Goal: Task Accomplishment & Management: Complete application form

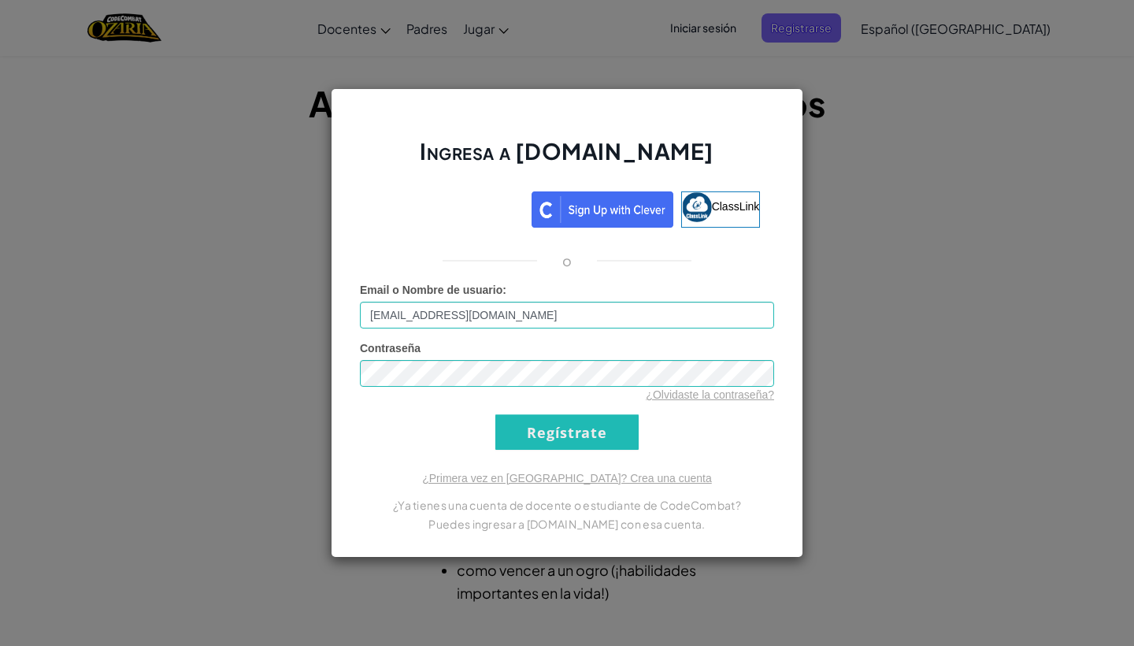
click at [619, 440] on input "Regístrate" at bounding box center [566, 431] width 143 height 35
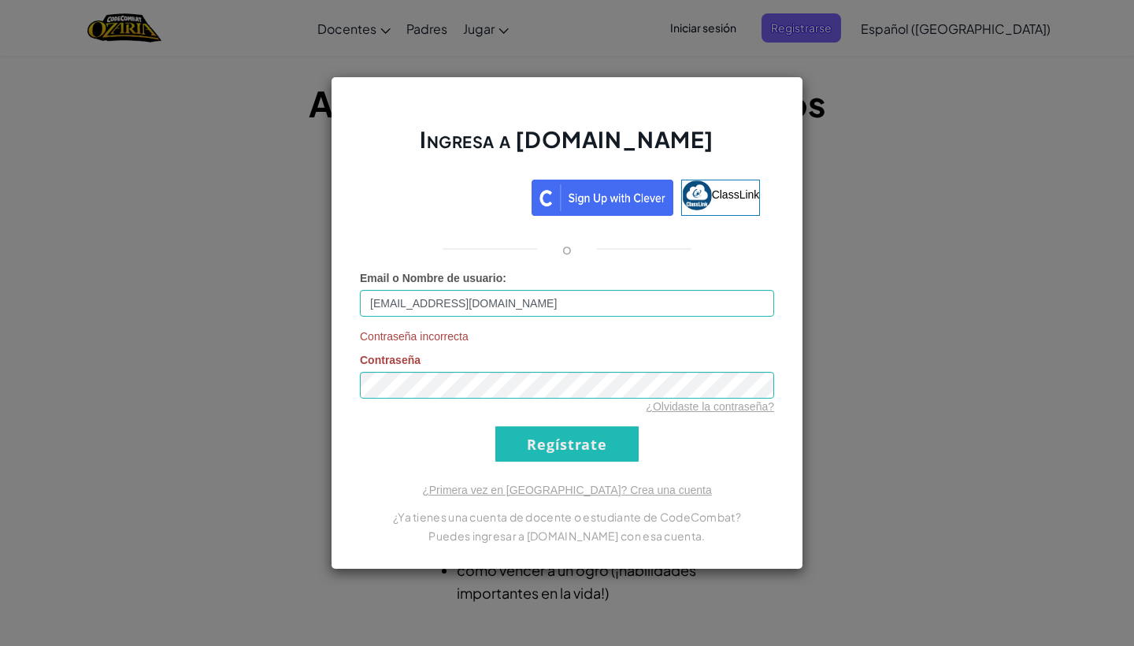
click at [562, 451] on input "Regístrate" at bounding box center [566, 443] width 143 height 35
click at [575, 431] on input "Regístrate" at bounding box center [566, 443] width 143 height 35
click at [746, 413] on div "¿Olvidaste la contraseña?" at bounding box center [567, 406] width 414 height 16
click at [739, 402] on link "¿Olvidaste la contraseña?" at bounding box center [710, 406] width 128 height 13
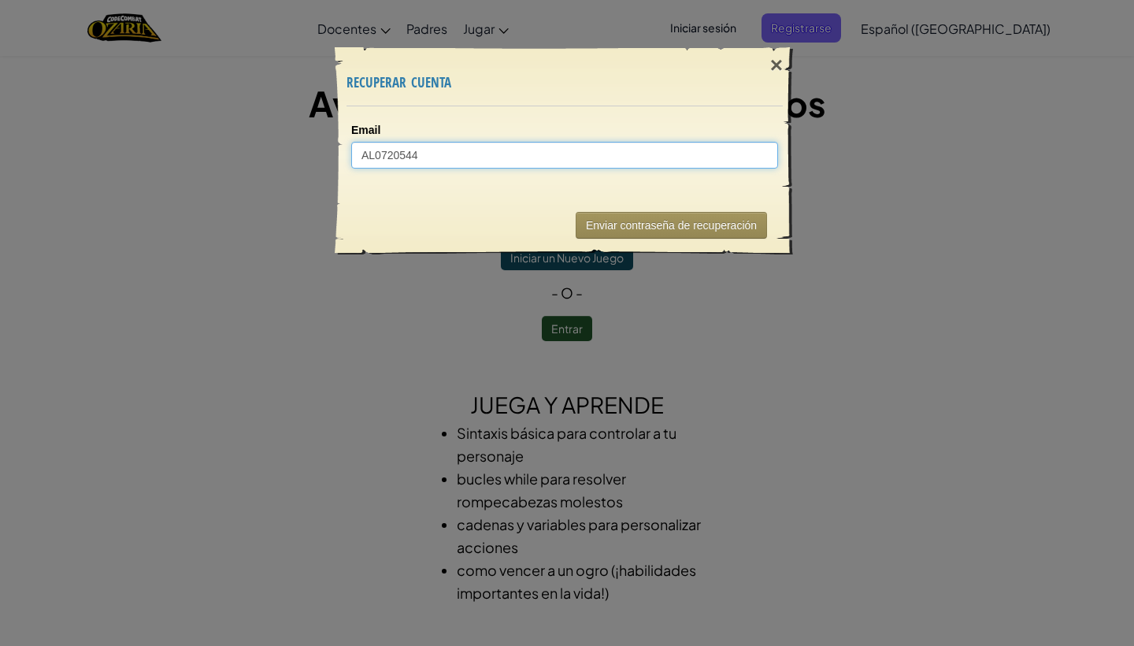
type input "AL07205444"
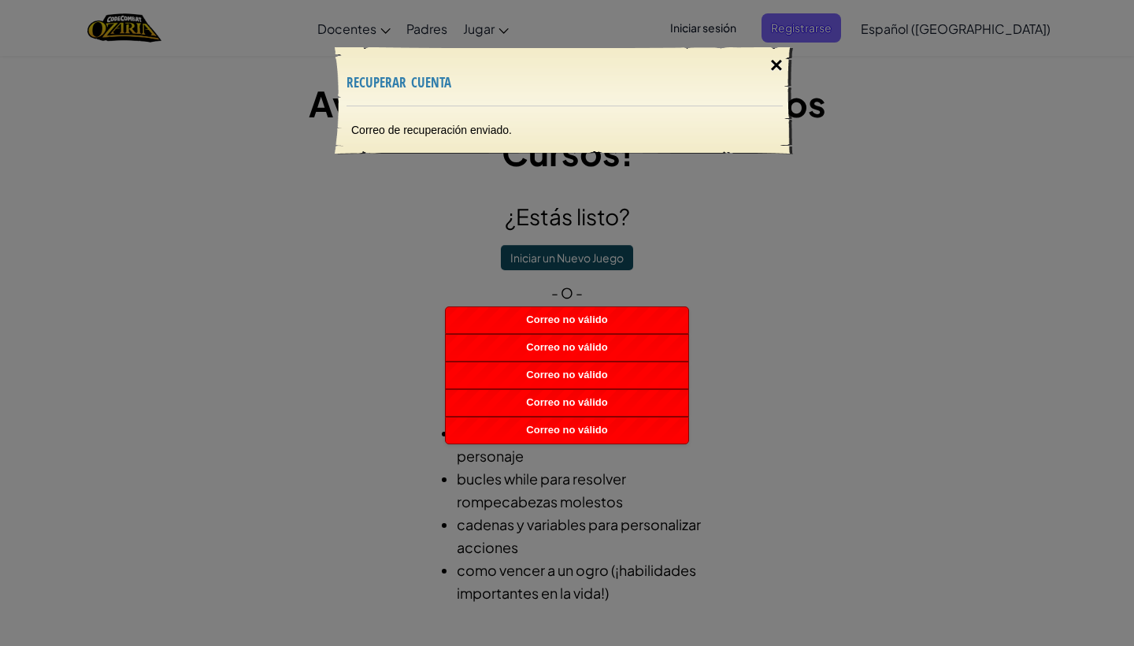
click at [776, 65] on div "×" at bounding box center [776, 66] width 36 height 46
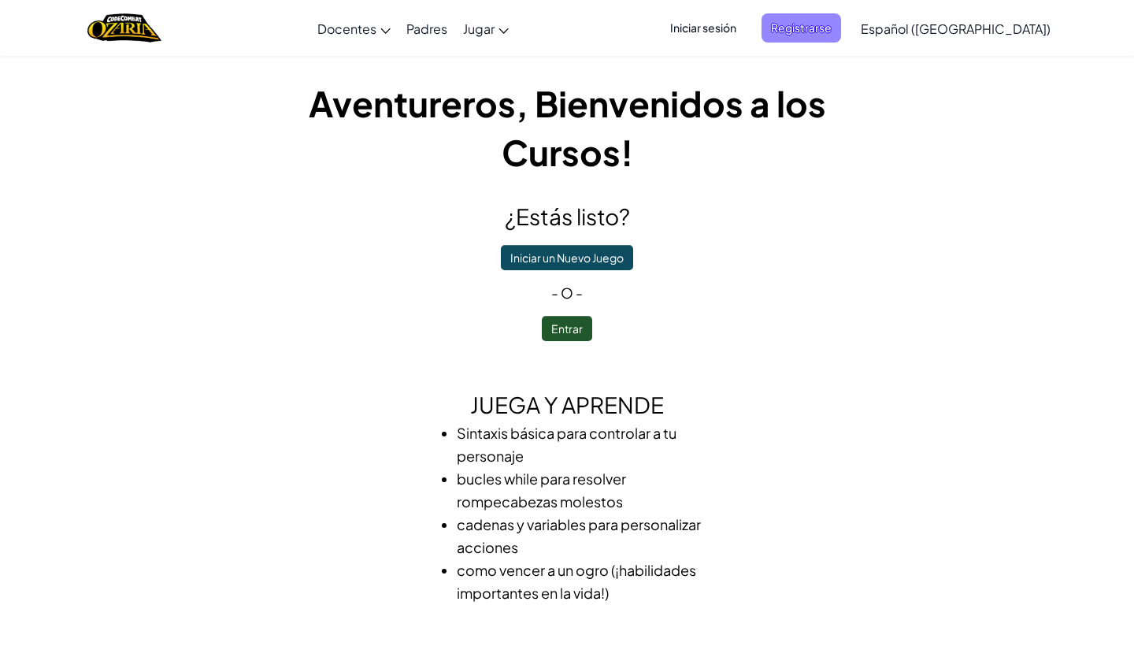
click at [841, 31] on span "Registrarse" at bounding box center [801, 27] width 80 height 29
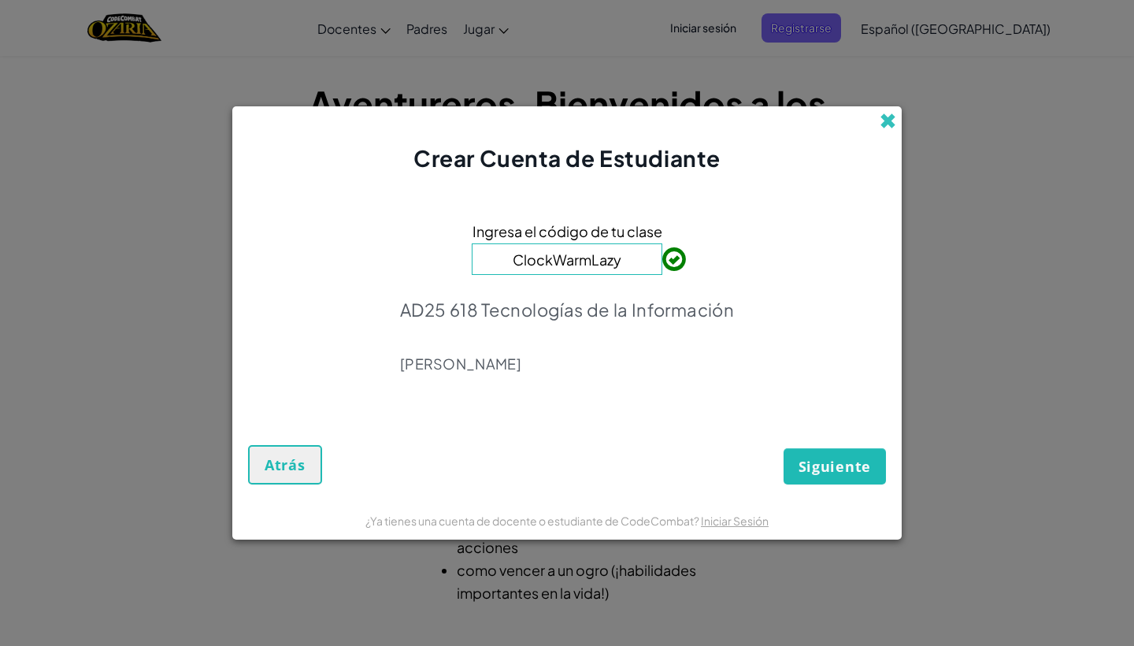
click at [891, 117] on span at bounding box center [888, 121] width 17 height 17
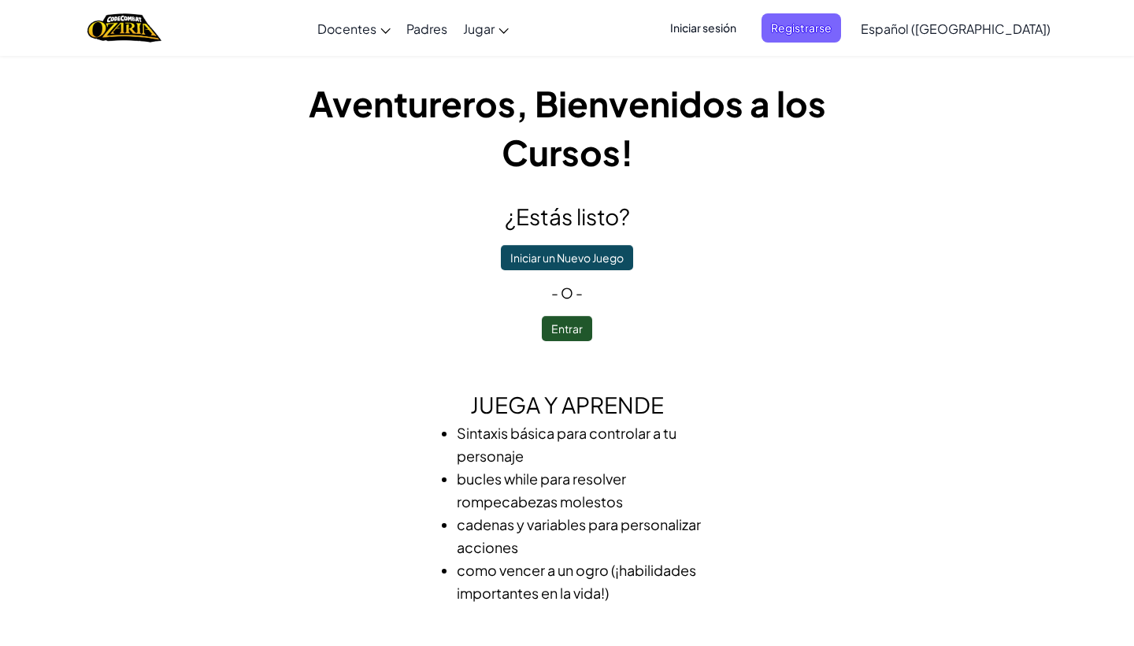
click at [746, 28] on span "Iniciar sesión" at bounding box center [703, 27] width 85 height 29
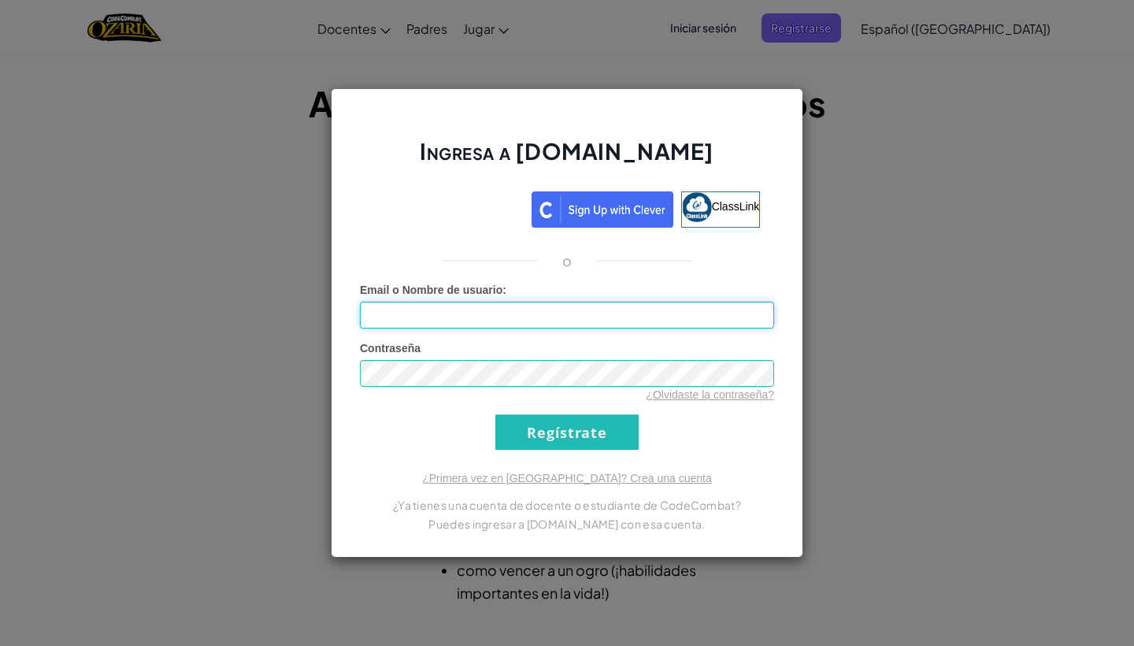
type input "[EMAIL_ADDRESS][DOMAIN_NAME]"
click at [567, 432] on input "Regístrate" at bounding box center [566, 431] width 143 height 35
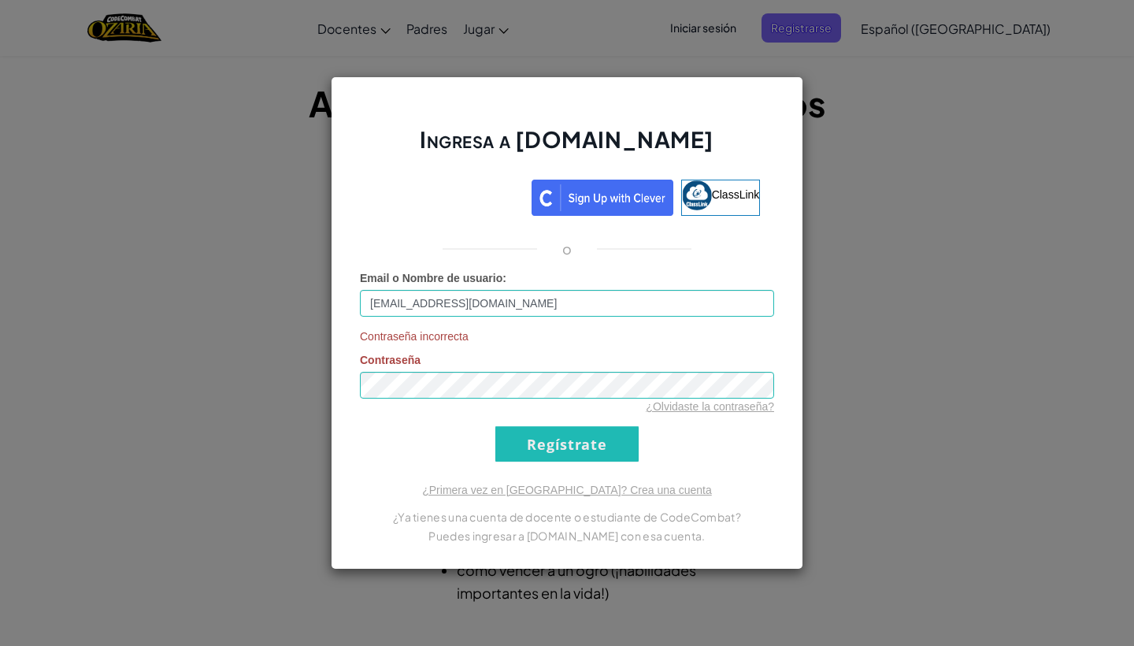
click at [565, 446] on input "Regístrate" at bounding box center [566, 443] width 143 height 35
click at [816, 128] on div "Ingresa a [DOMAIN_NAME] ClassLink o Email o Nombre de usuario : [EMAIL_ADDRESS]…" at bounding box center [567, 323] width 1134 height 646
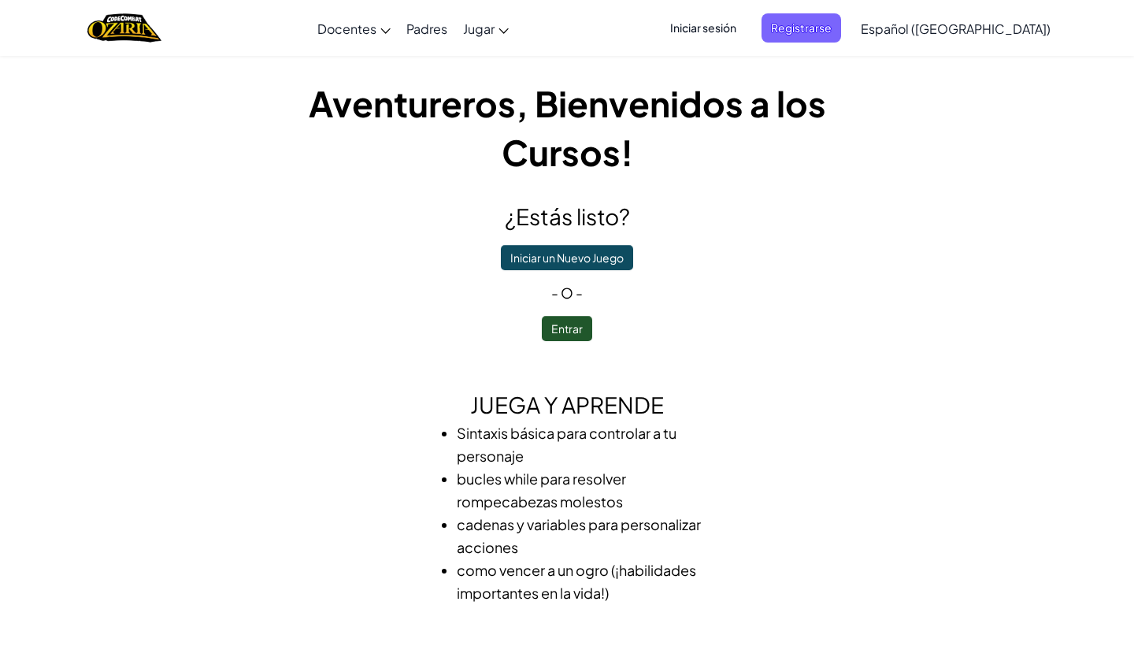
click at [549, 332] on button "Entrar" at bounding box center [567, 328] width 50 height 25
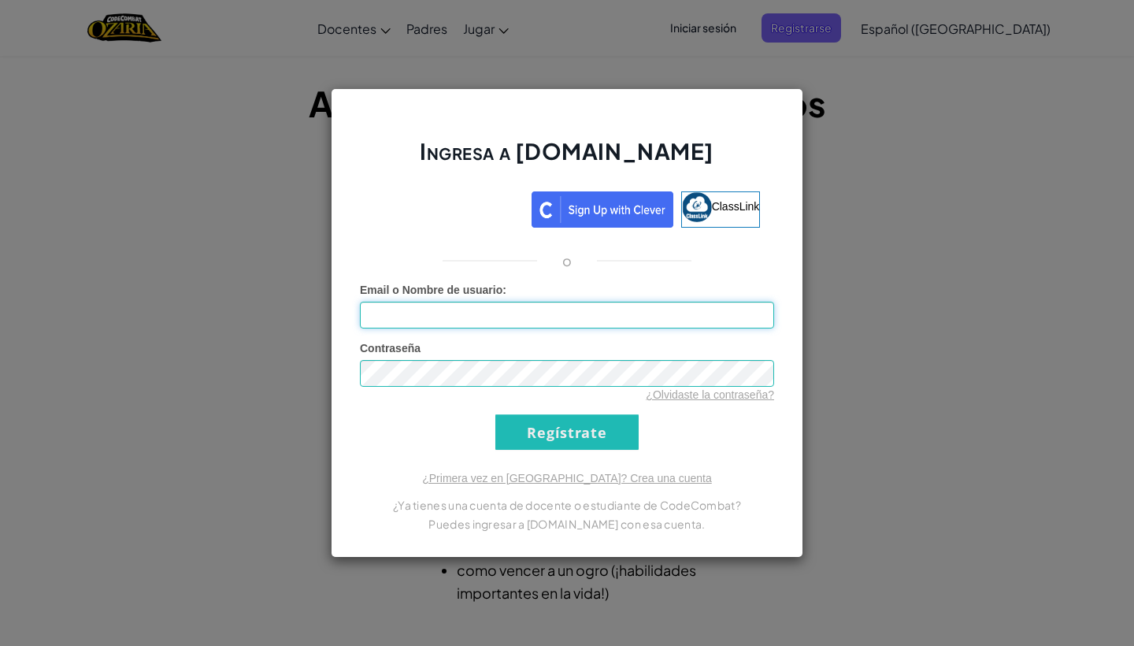
type input "[EMAIL_ADDRESS][DOMAIN_NAME]"
click at [554, 440] on input "Regístrate" at bounding box center [566, 431] width 143 height 35
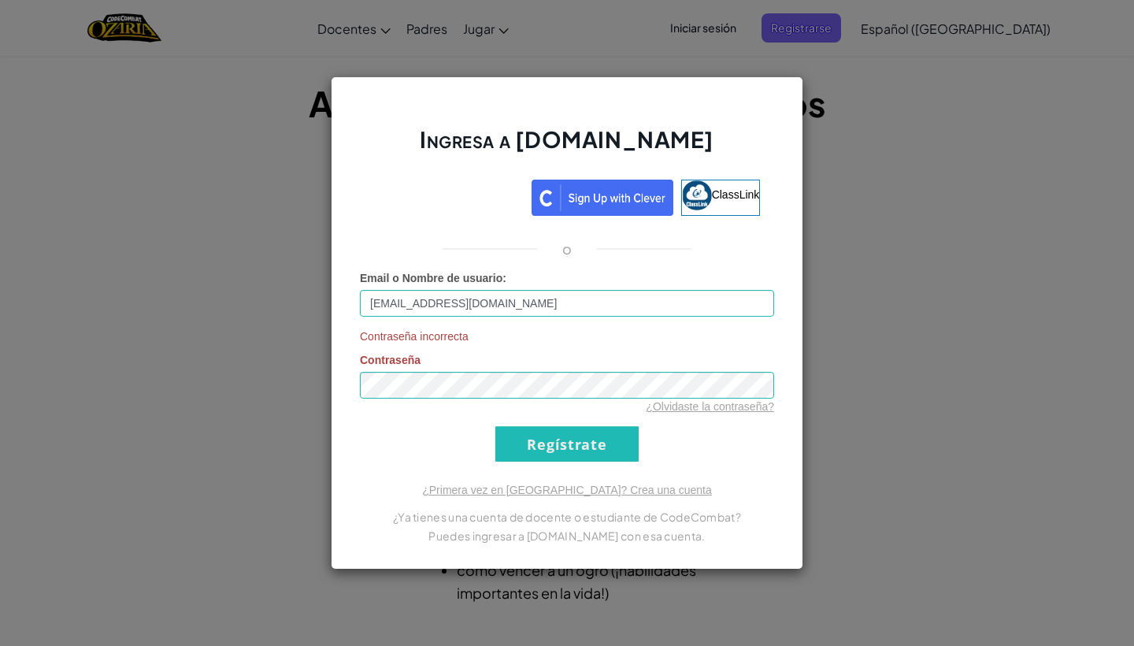
click at [534, 434] on input "Regístrate" at bounding box center [566, 443] width 143 height 35
click at [685, 411] on link "¿Olvidaste la contraseña?" at bounding box center [710, 406] width 128 height 13
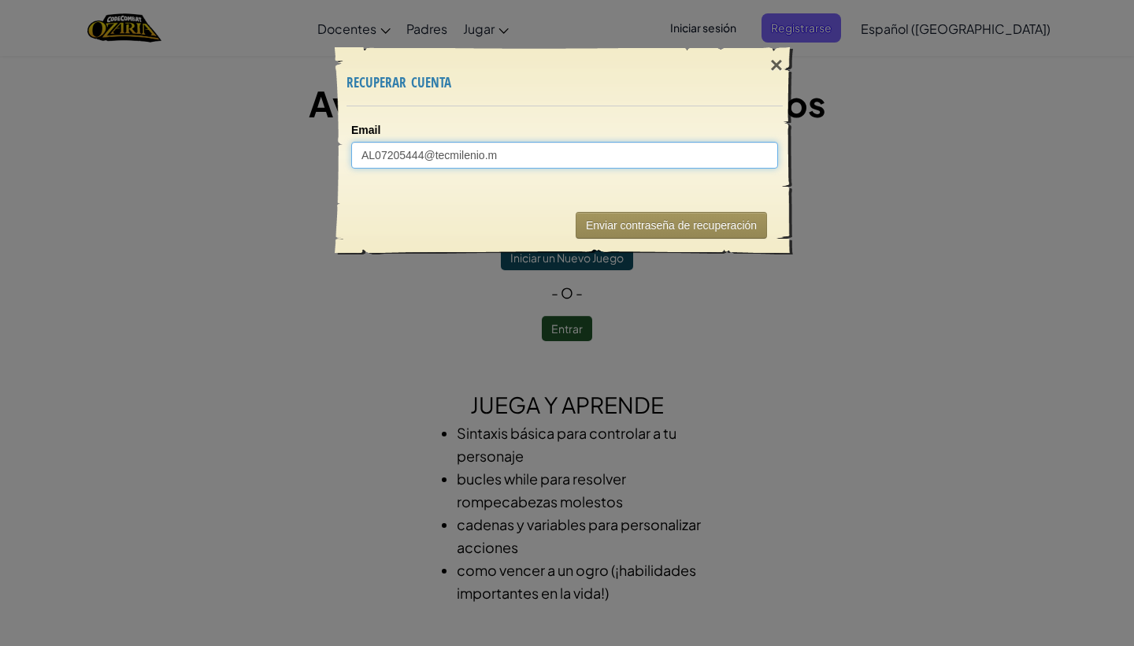
type input "[EMAIL_ADDRESS][DOMAIN_NAME]"
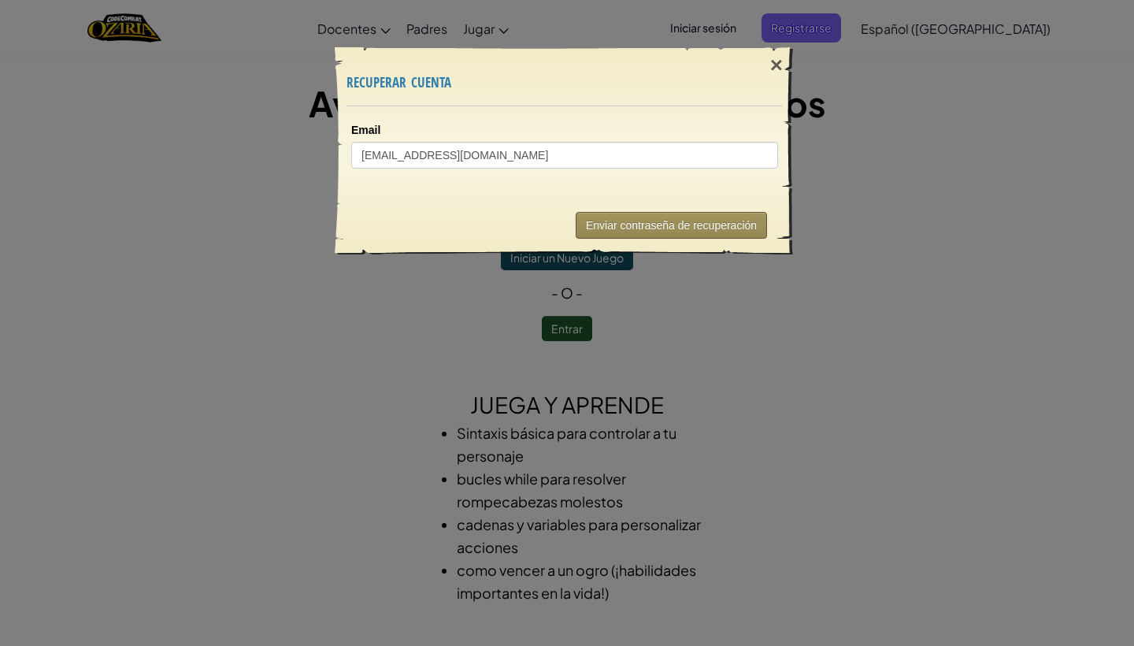
click at [654, 220] on button "Enviar contraseña de recuperación" at bounding box center [671, 225] width 191 height 27
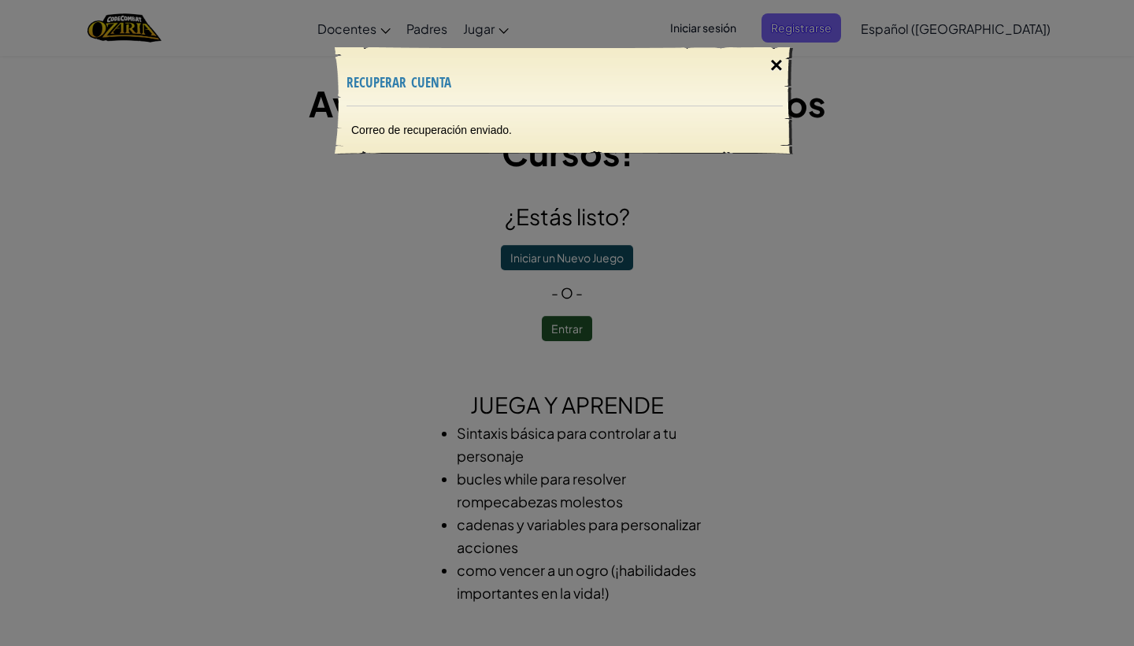
click at [780, 61] on div "×" at bounding box center [776, 66] width 36 height 46
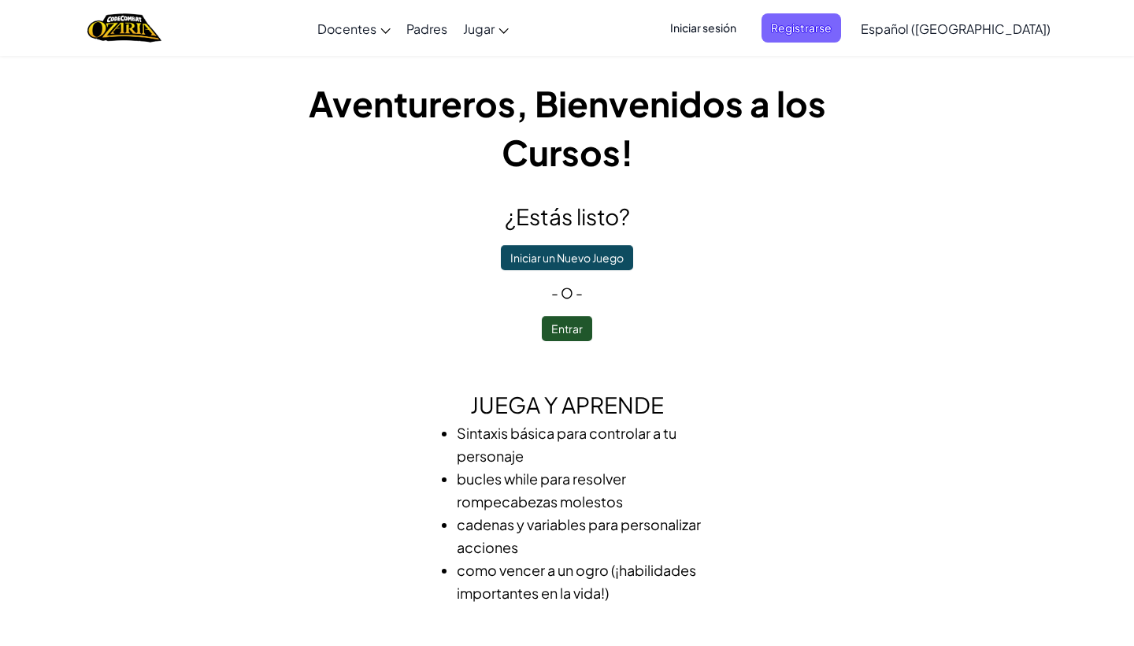
click at [568, 325] on button "Entrar" at bounding box center [567, 328] width 50 height 25
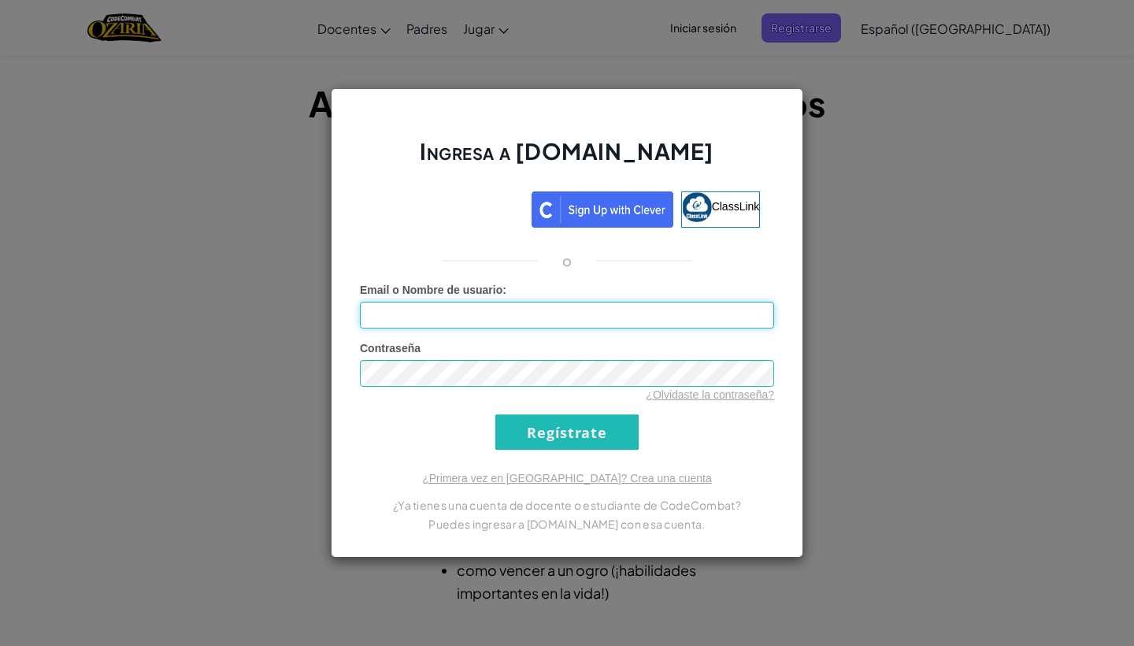
type input "[EMAIL_ADDRESS][DOMAIN_NAME]"
click at [575, 446] on input "Regístrate" at bounding box center [566, 431] width 143 height 35
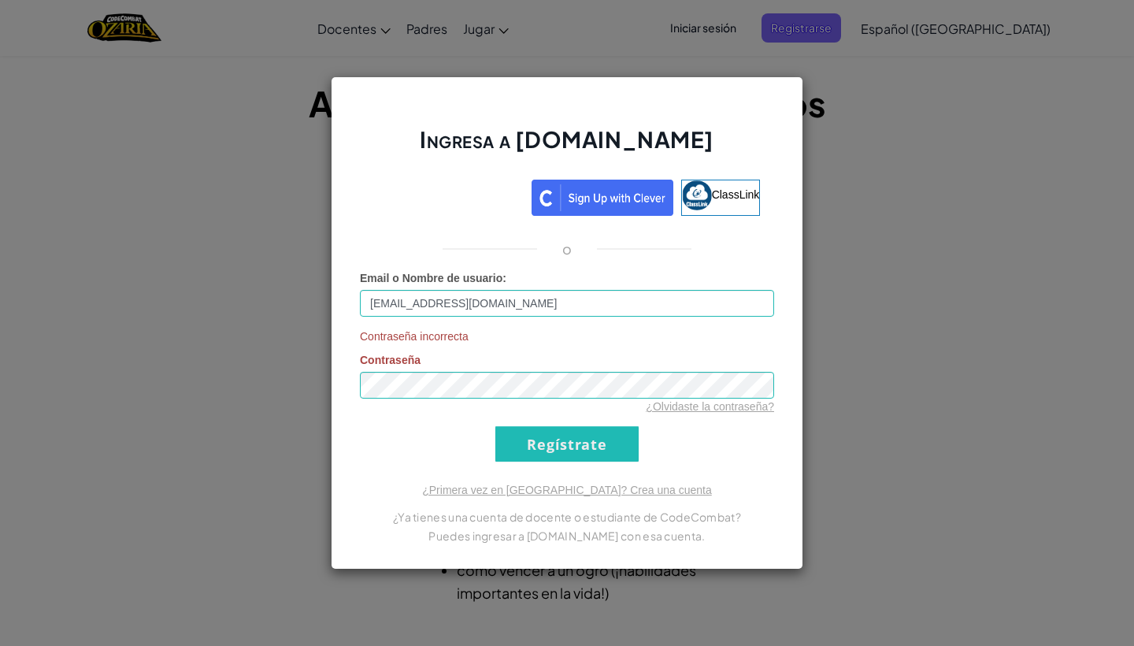
click at [569, 365] on div "Contraseña incorrecta Contraseña ¿Olvidaste la contraseña?" at bounding box center [567, 371] width 414 height 86
click at [558, 442] on input "Regístrate" at bounding box center [566, 443] width 143 height 35
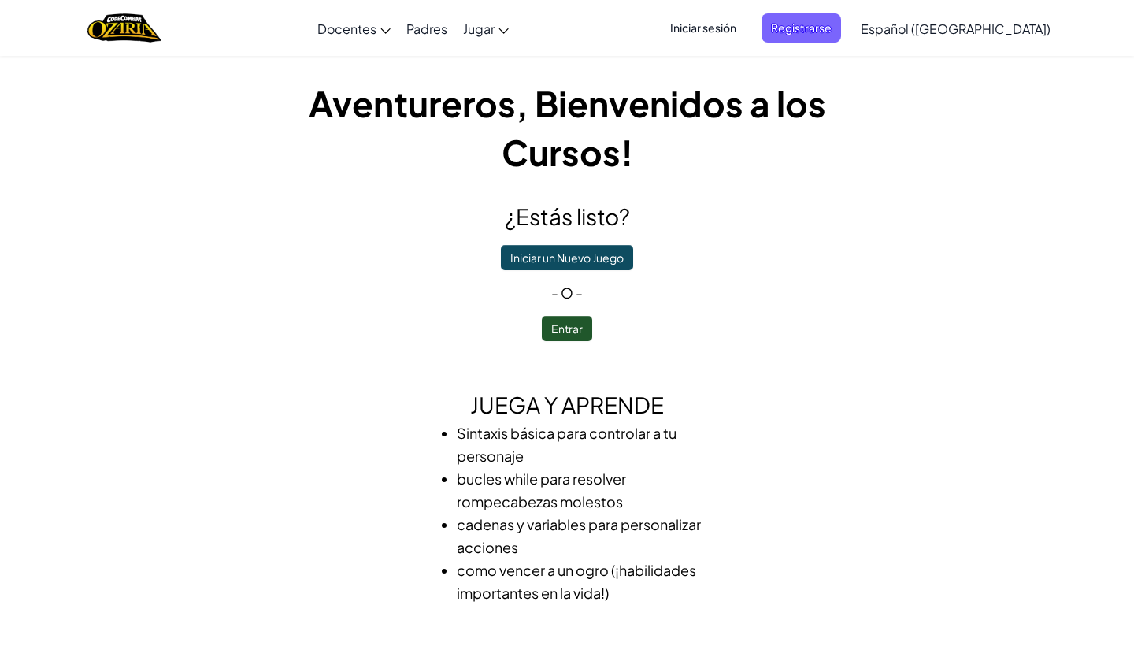
click at [721, 30] on span "Iniciar sesión" at bounding box center [703, 27] width 85 height 29
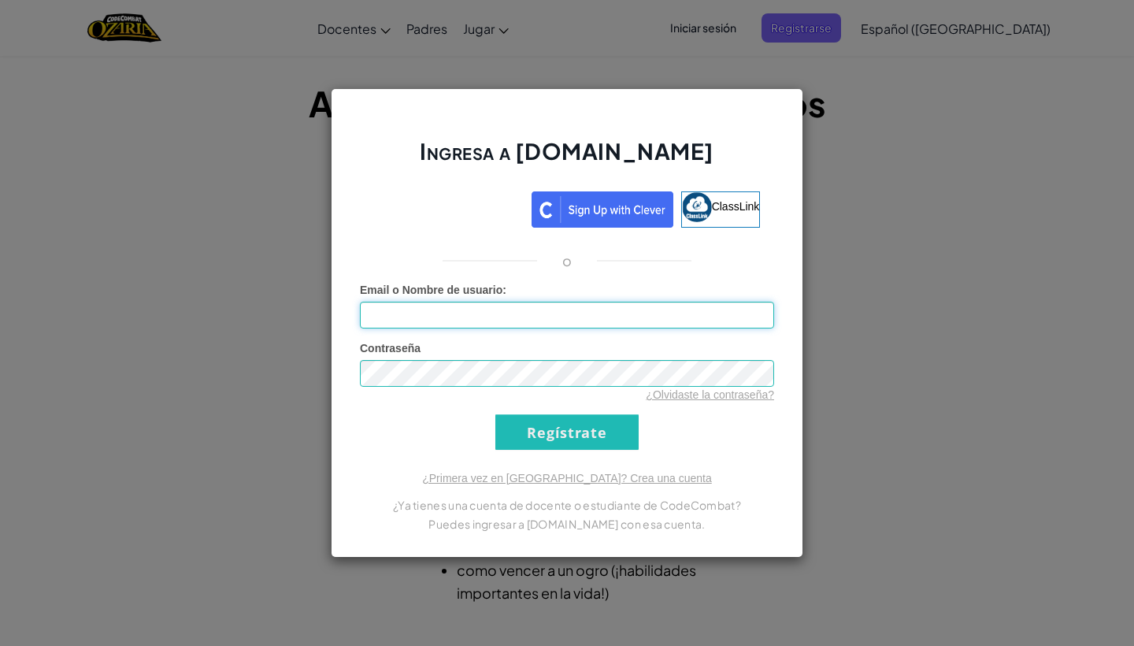
type input "[EMAIL_ADDRESS][DOMAIN_NAME]"
click at [565, 433] on input "Regístrate" at bounding box center [566, 431] width 143 height 35
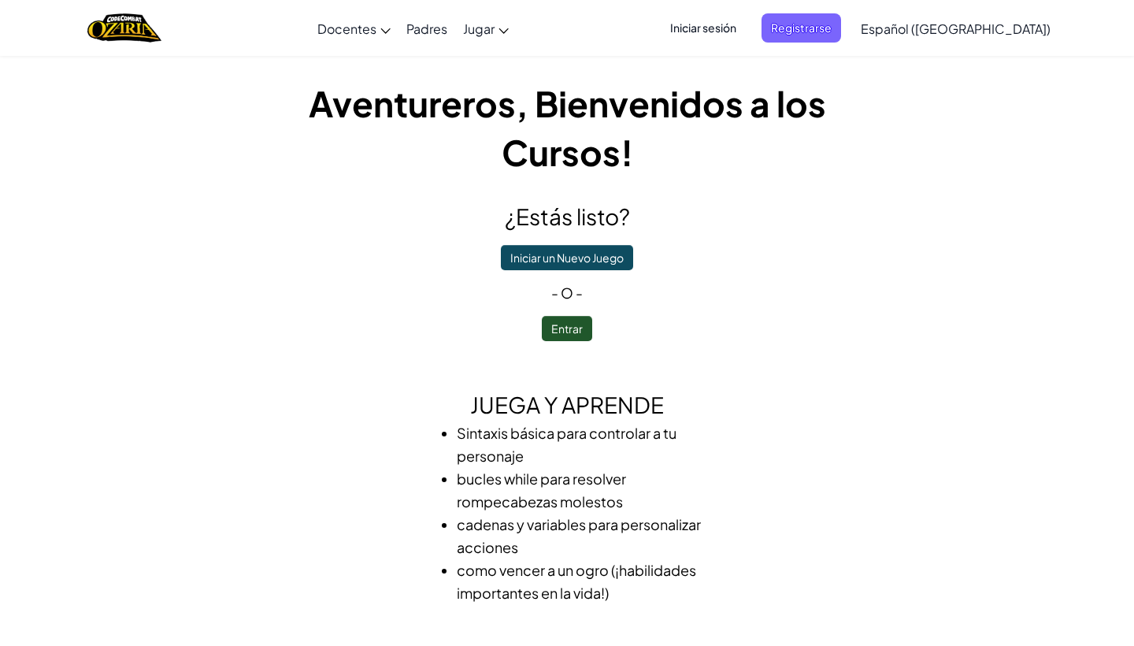
click at [729, 34] on span "Iniciar sesión" at bounding box center [703, 27] width 85 height 29
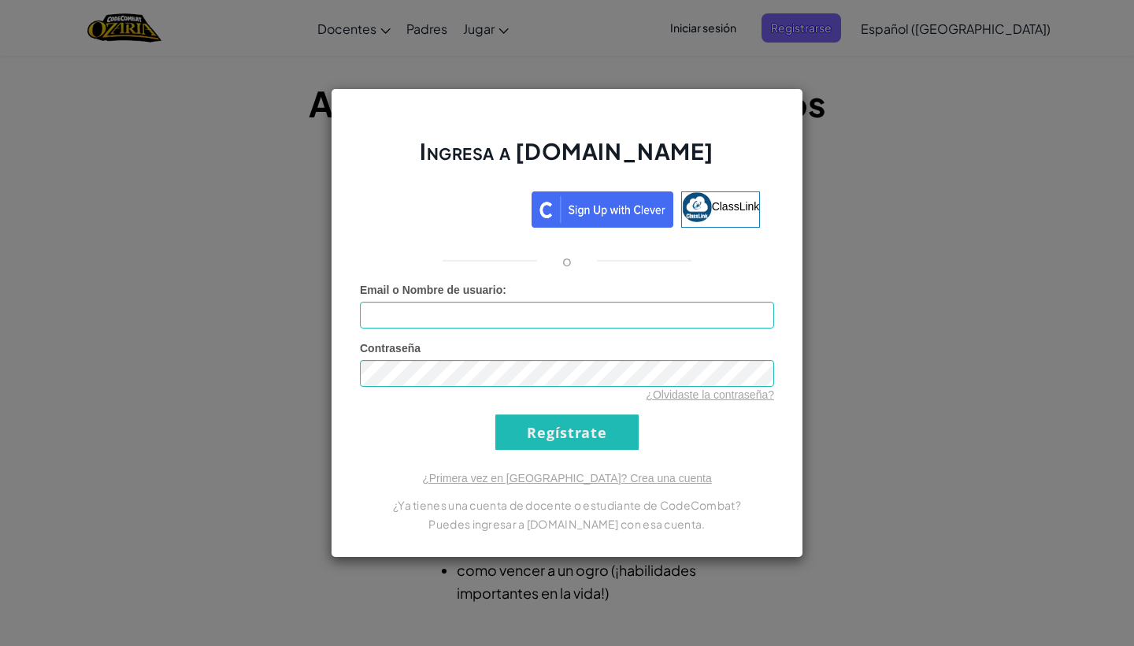
click at [236, 103] on div "Ingresa a [DOMAIN_NAME] ClassLink o Error desconocido. Email o Nombre de usuari…" at bounding box center [567, 323] width 1134 height 646
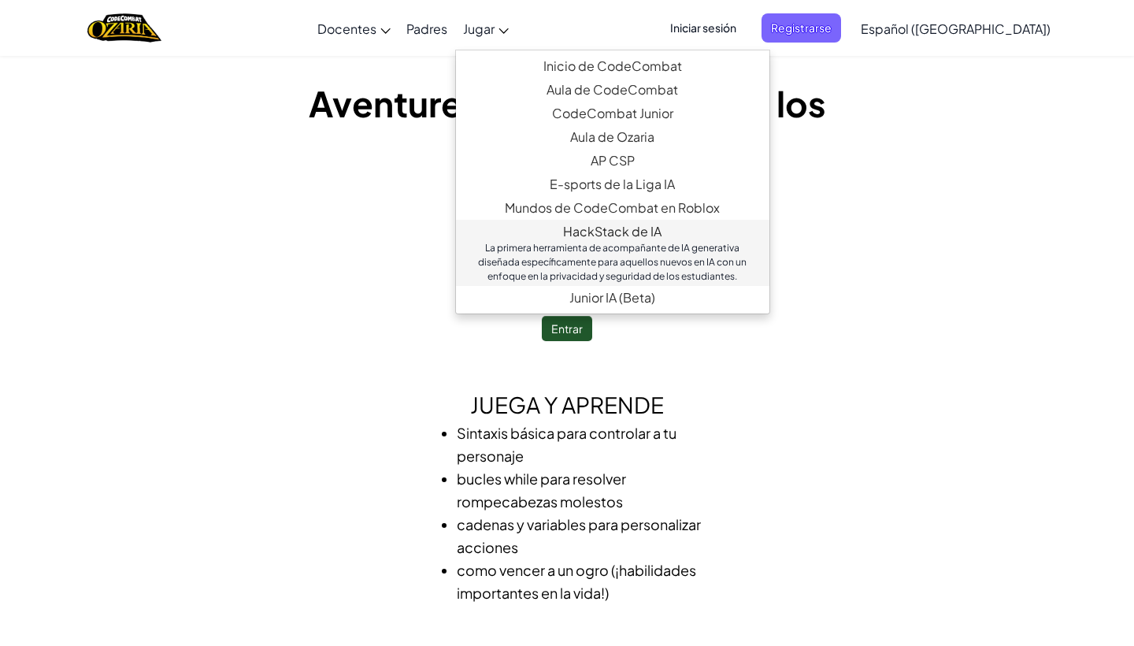
click at [633, 243] on div "La primera herramienta de acompañante de IA generativa diseñada específicamente…" at bounding box center [613, 262] width 282 height 43
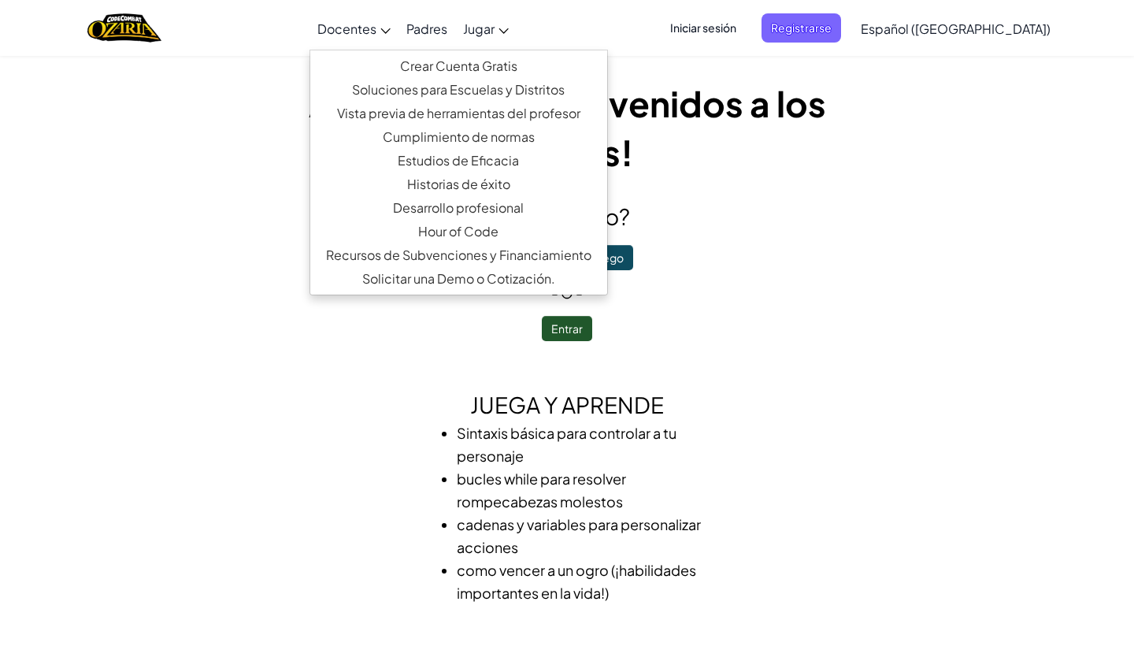
click at [398, 36] on link "Docentes" at bounding box center [353, 28] width 89 height 43
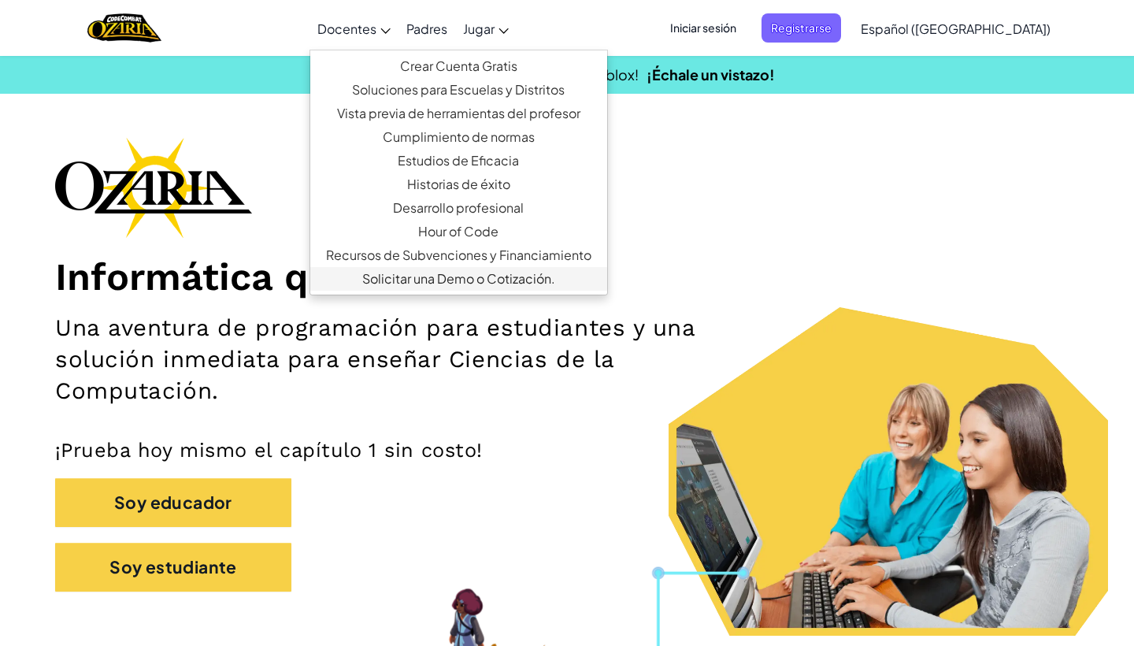
click at [435, 289] on link "Solicitar una Demo o Cotización." at bounding box center [458, 279] width 297 height 24
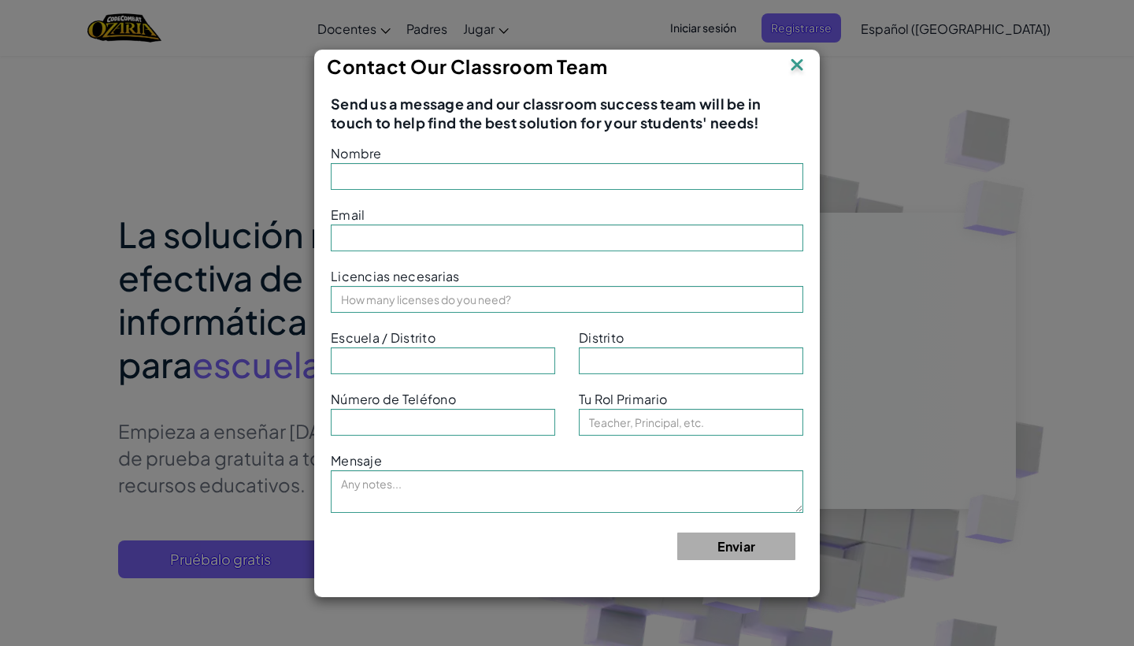
click at [800, 61] on img at bounding box center [797, 66] width 20 height 24
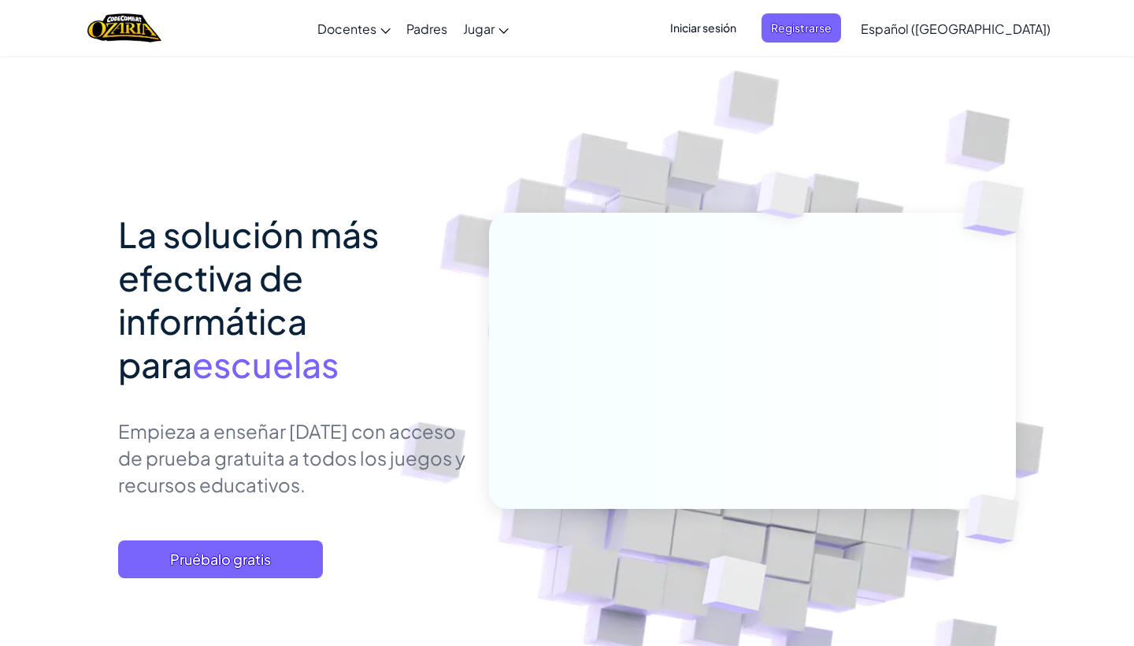
click at [746, 23] on span "Iniciar sesión" at bounding box center [703, 27] width 85 height 29
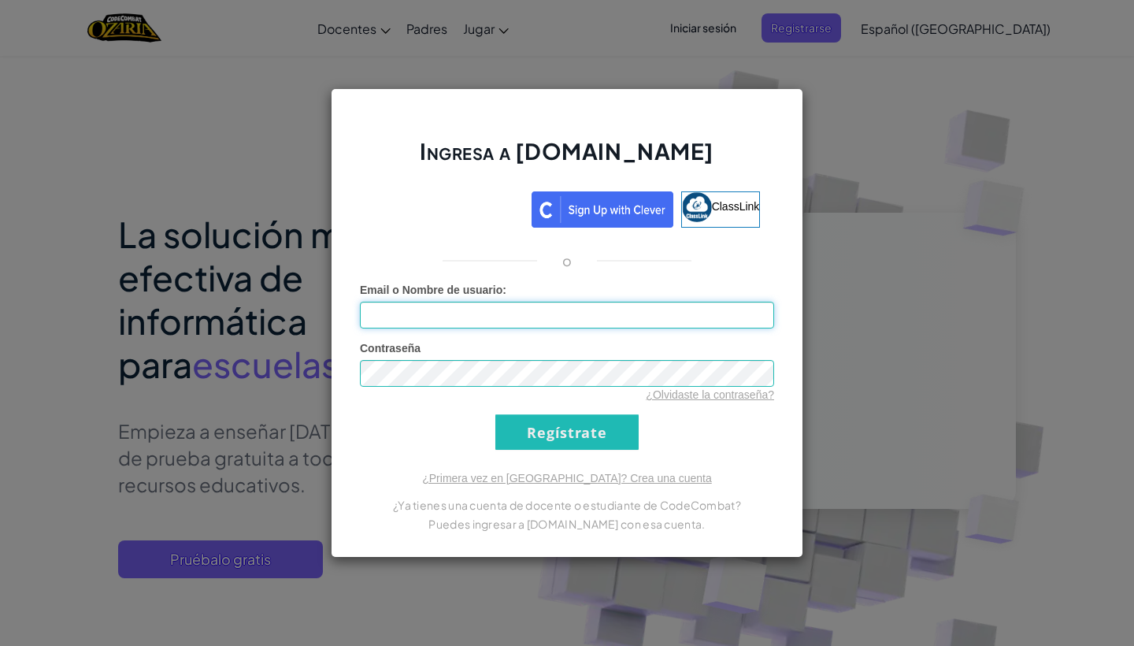
type input "|"
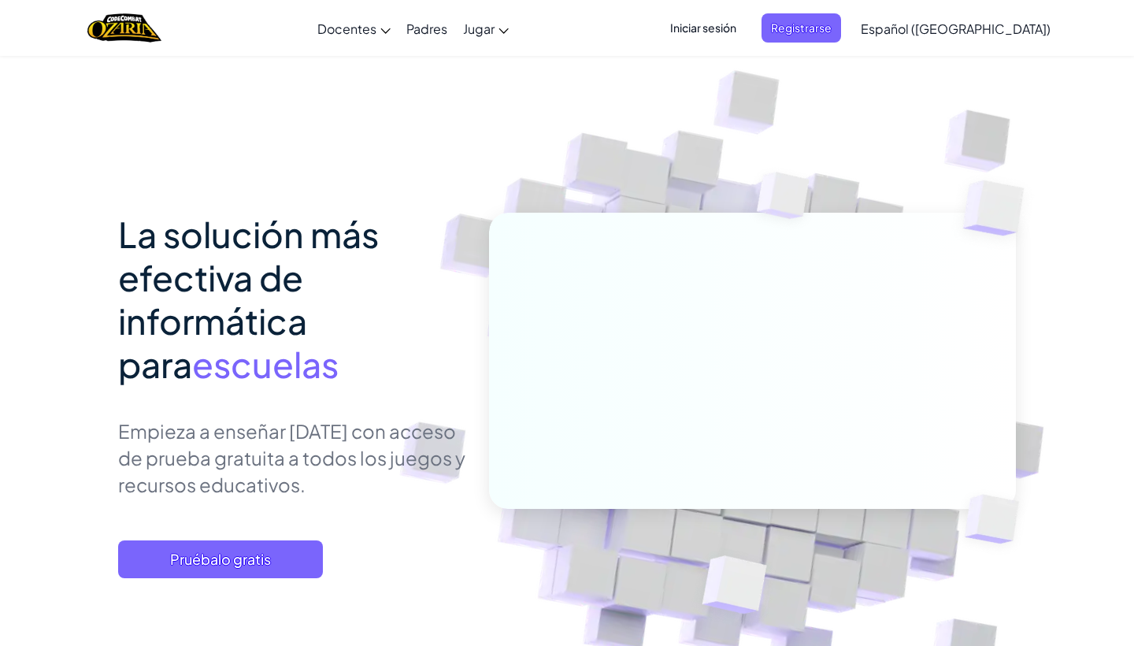
click at [134, 31] on img "Home" at bounding box center [123, 28] width 73 height 32
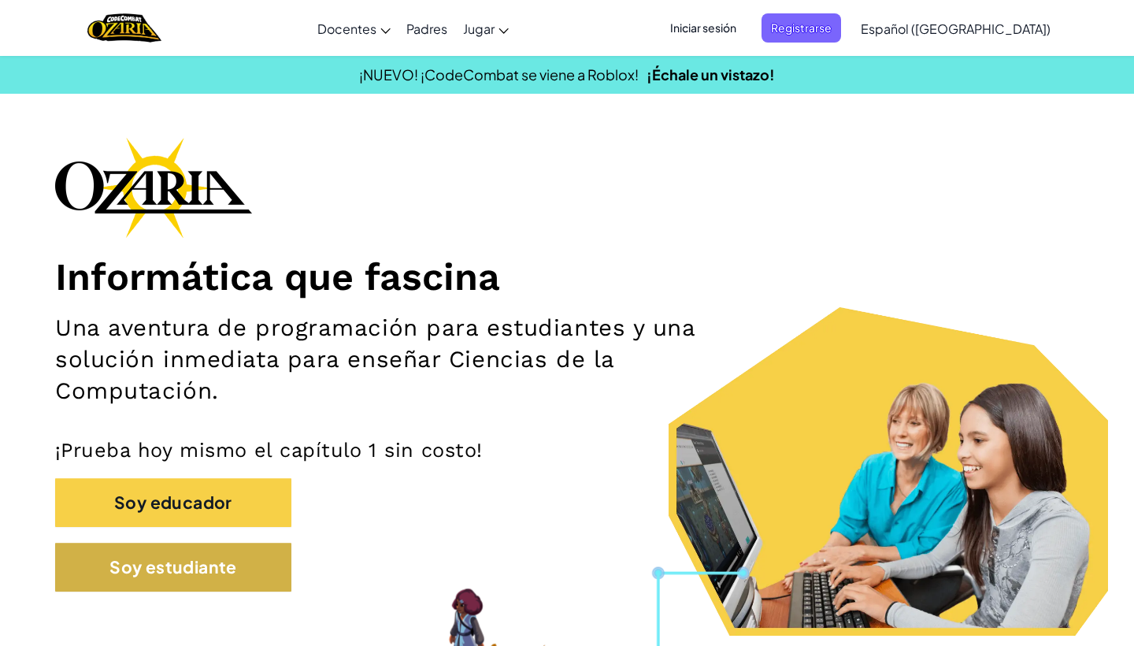
click at [243, 552] on button "Soy estudiante" at bounding box center [173, 567] width 236 height 49
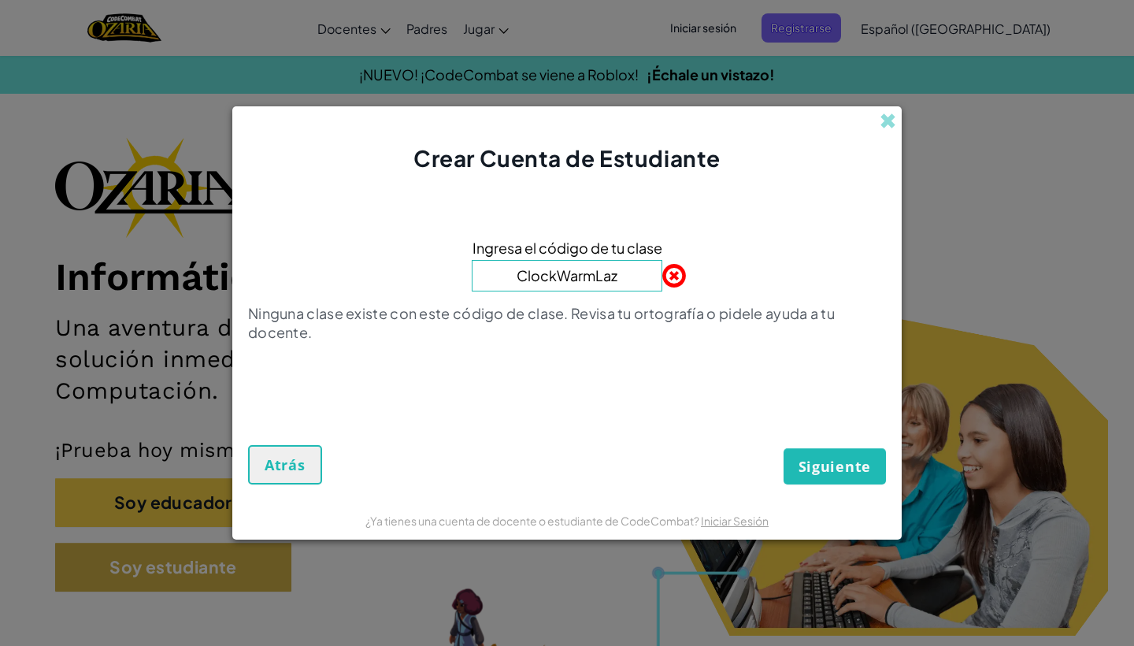
type input "ClockWarmLazy"
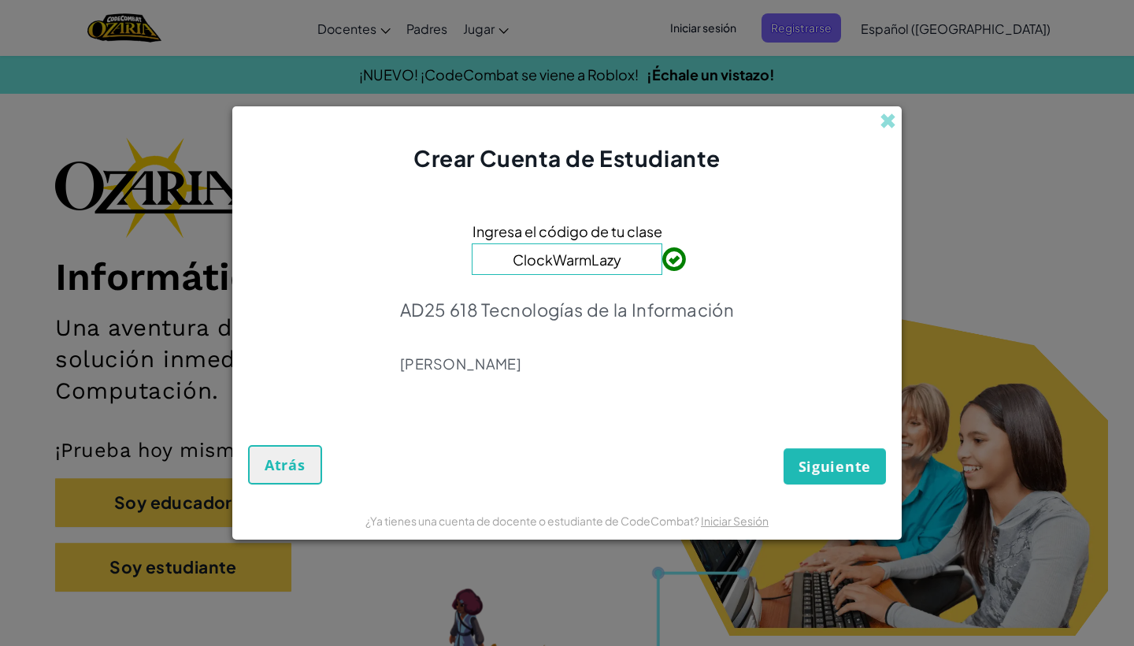
click at [850, 464] on span "Siguiente" at bounding box center [834, 466] width 72 height 19
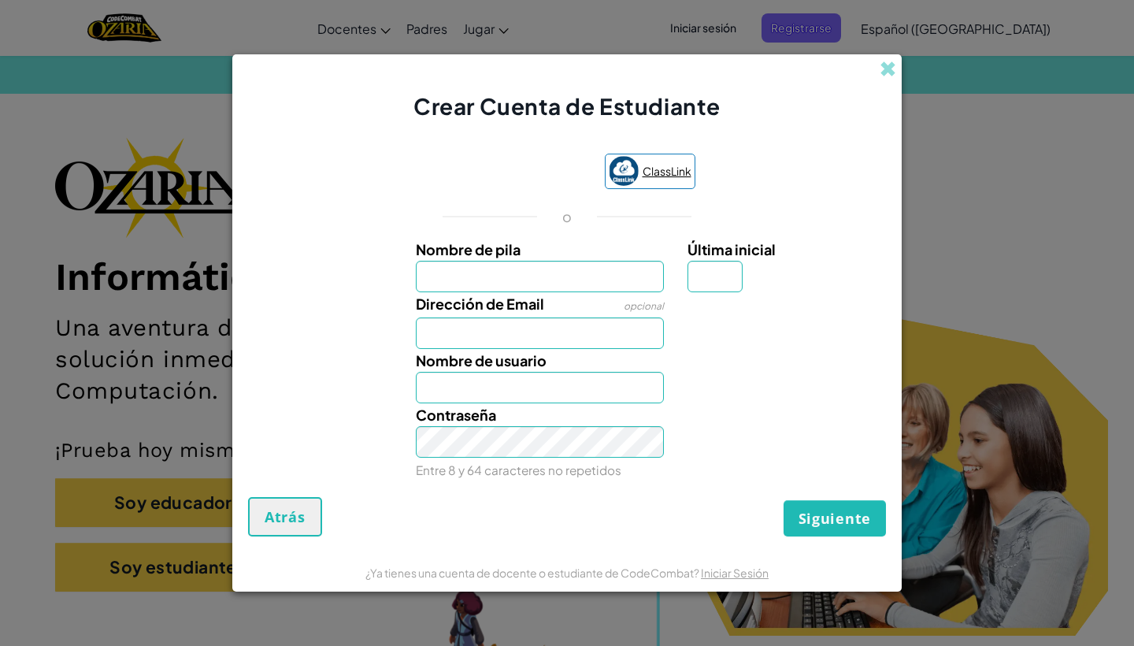
click at [664, 167] on span "ClassLink" at bounding box center [667, 171] width 49 height 23
